Goal: Find specific page/section

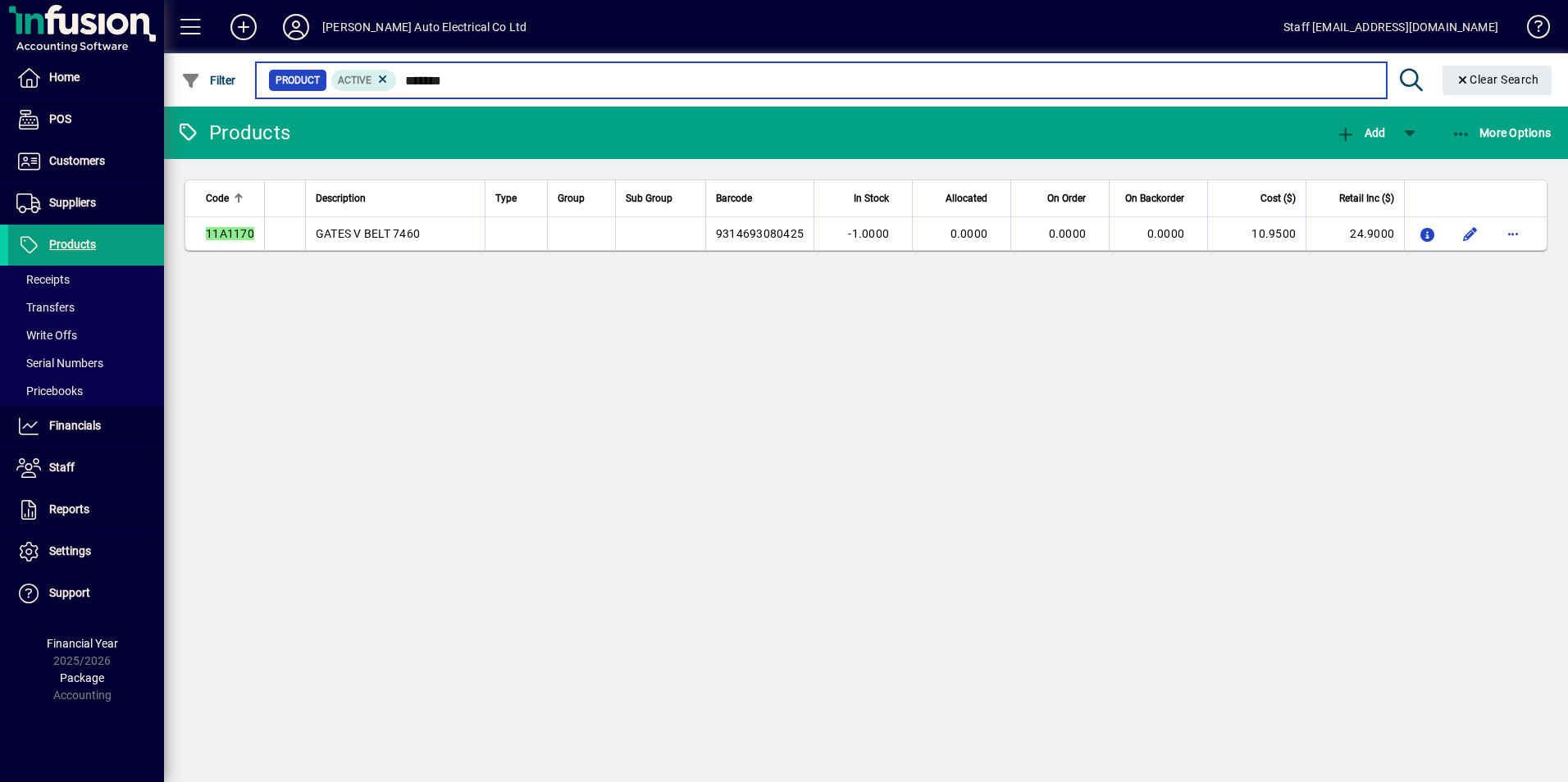
drag, startPoint x: 488, startPoint y: 77, endPoint x: 406, endPoint y: 72, distance: 82.2
click at [406, 72] on input "*******" at bounding box center [884, 80] width 976 height 23
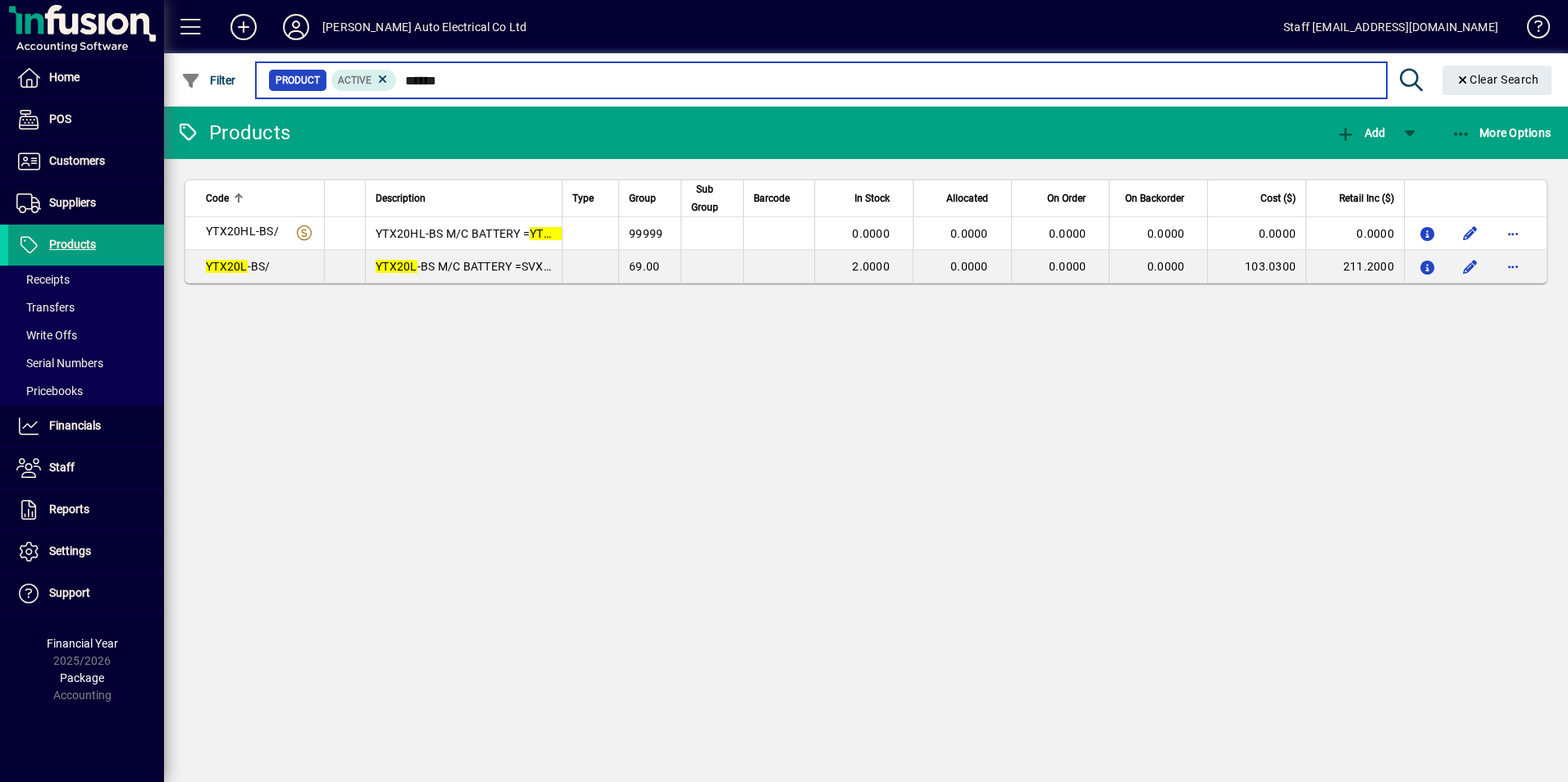
type input "******"
